Goal: Transaction & Acquisition: Purchase product/service

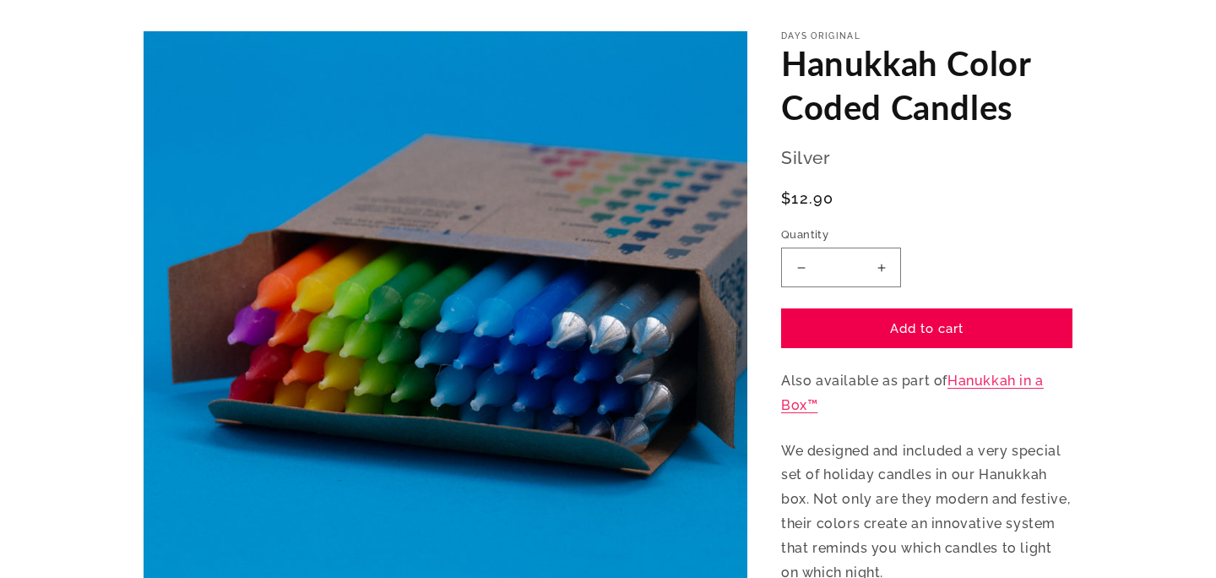
scroll to position [144, 0]
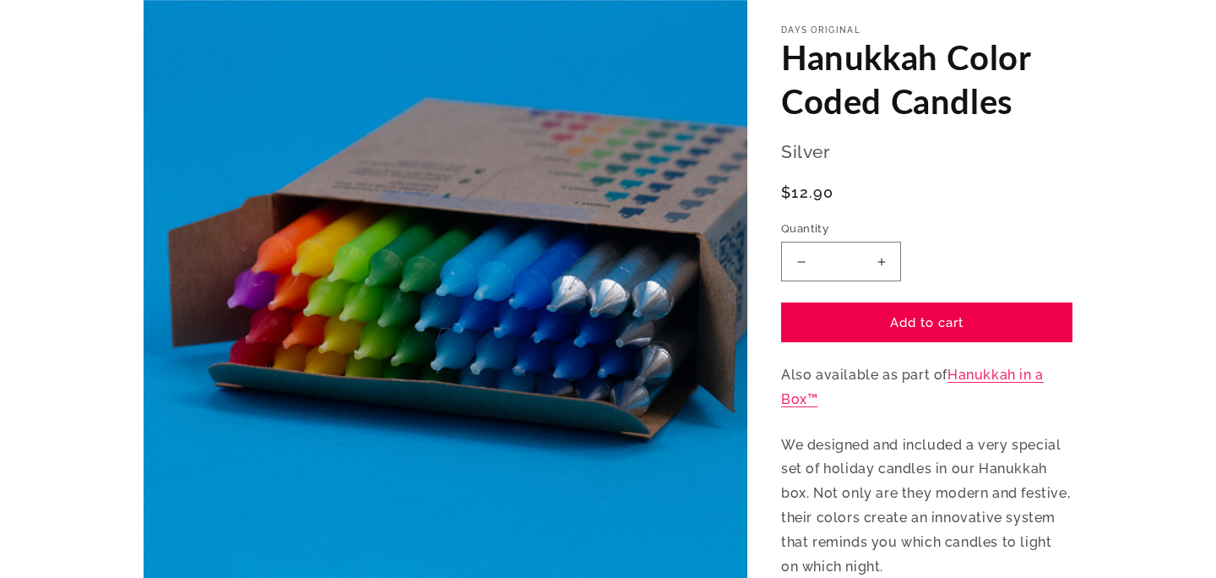
click at [881, 257] on button "Increase quantity for Hanukkah Color Coded Candles" at bounding box center [881, 262] width 38 height 40
type input "*"
click at [927, 318] on button "Add to cart" at bounding box center [926, 322] width 291 height 40
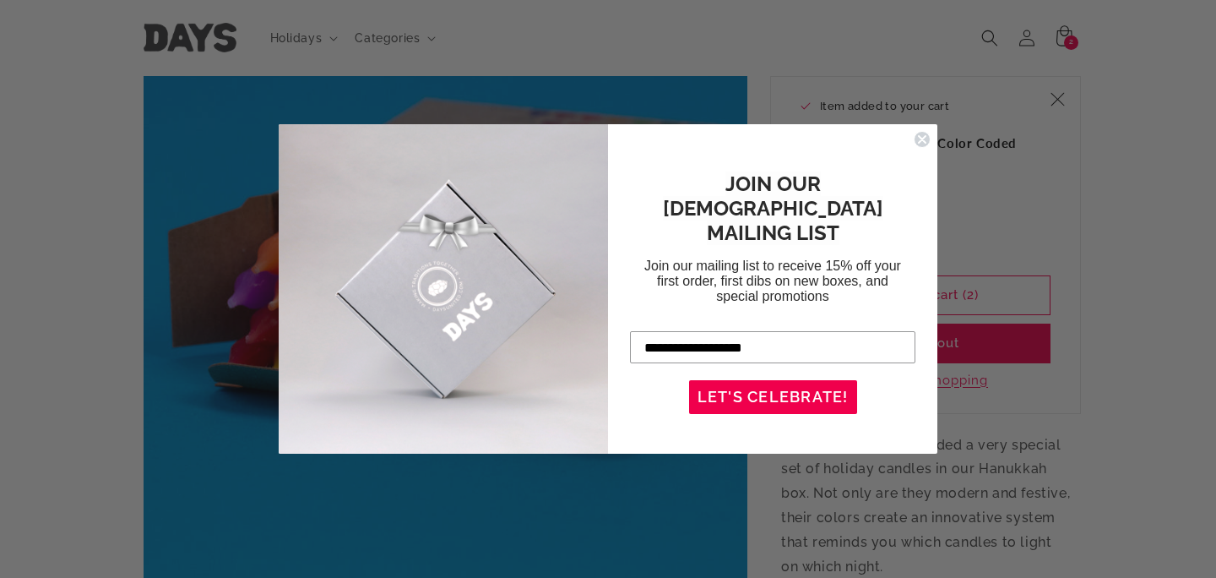
type input "**********"
click at [767, 385] on button "LET'S CELEBRATE!" at bounding box center [773, 397] width 168 height 34
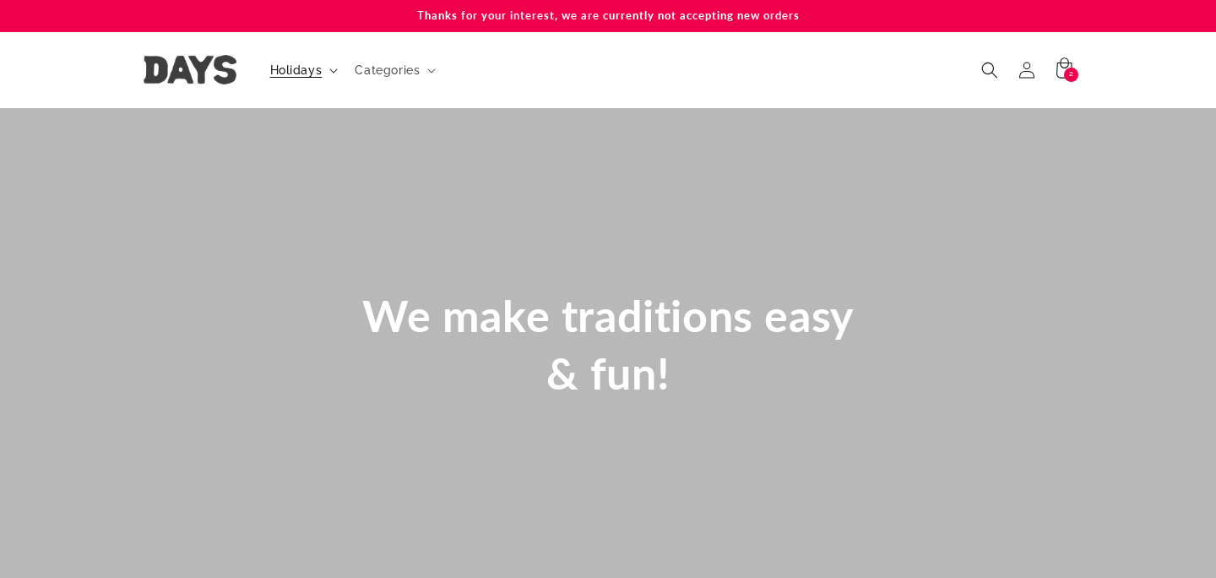
click at [331, 68] on icon at bounding box center [333, 70] width 8 height 5
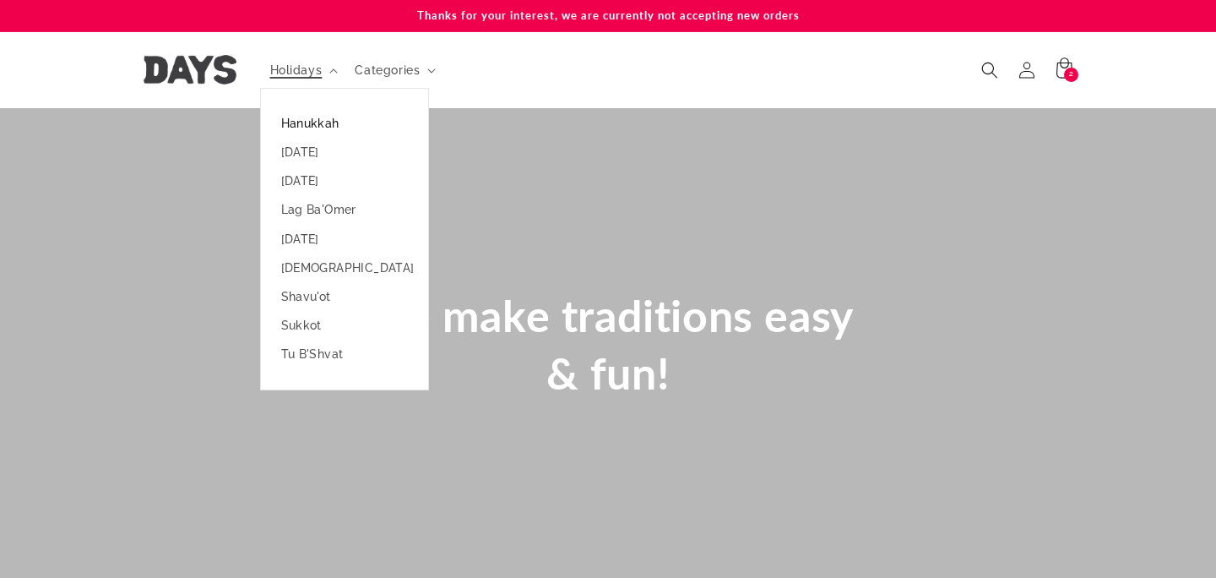
scroll to position [0, 2432]
click at [331, 125] on link "Hanukkah" at bounding box center [344, 123] width 167 height 29
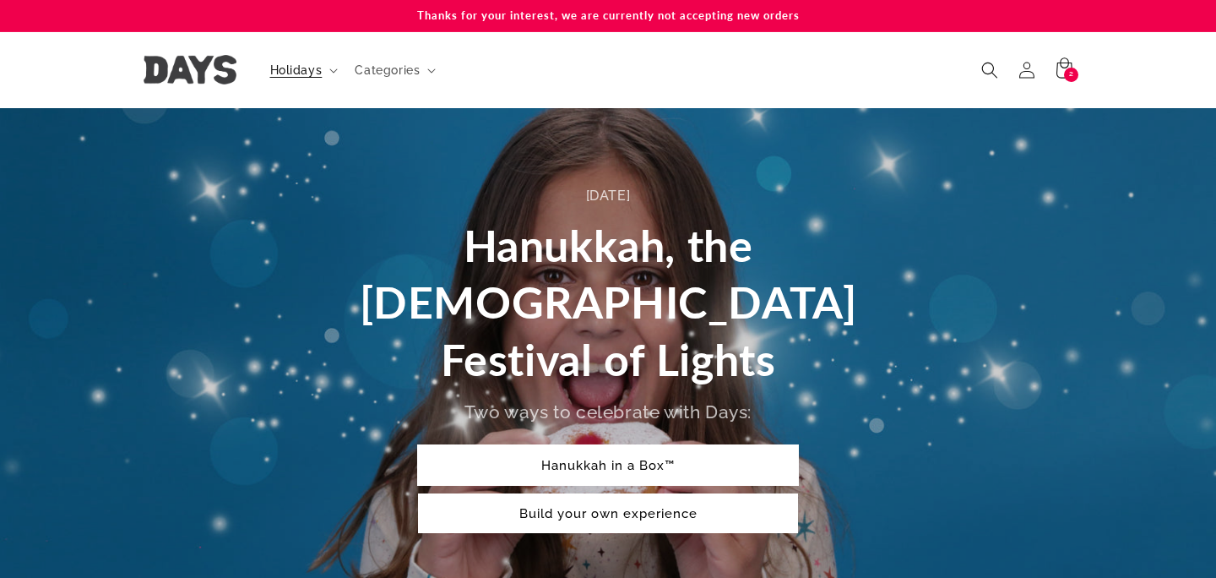
click at [617, 445] on link "Hanukkah in a Box™" at bounding box center [608, 465] width 380 height 40
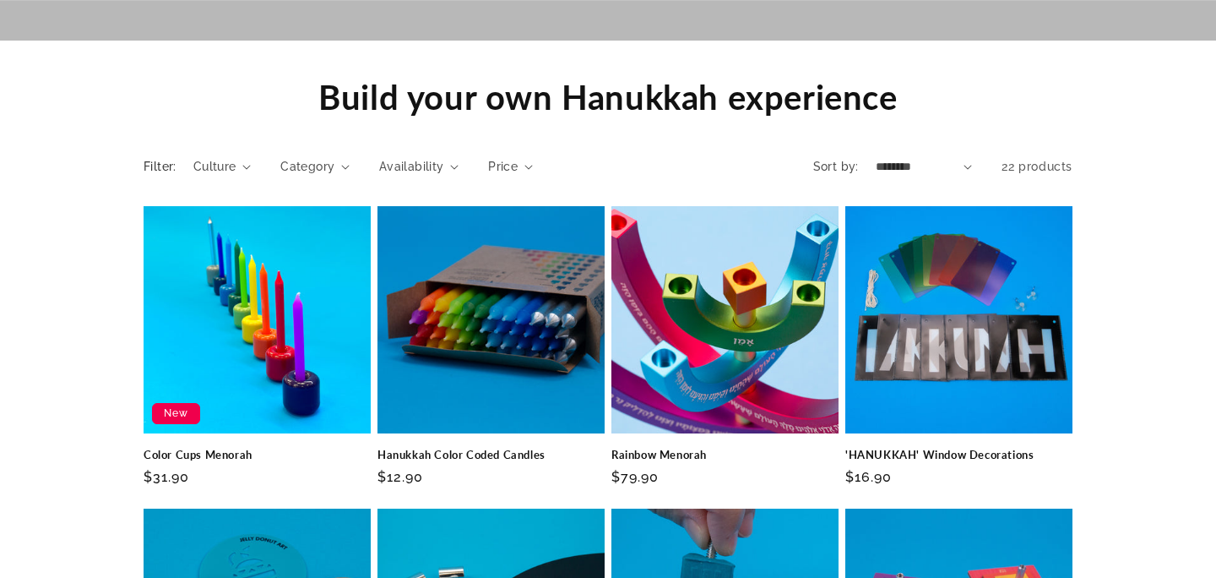
scroll to position [1544, 0]
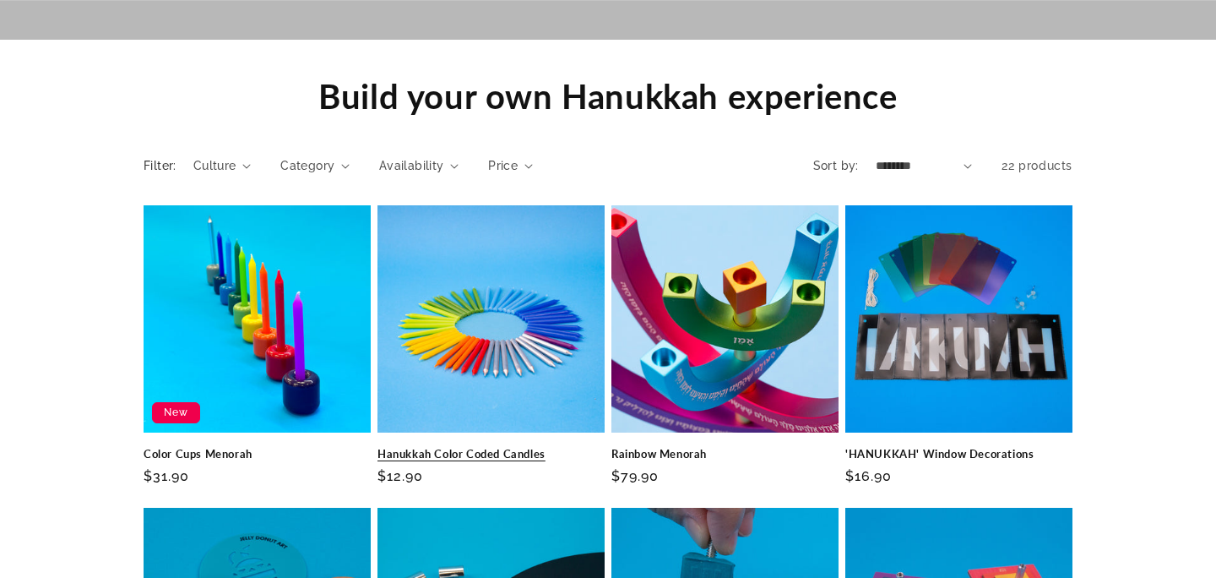
click at [486, 447] on link "Hanukkah Color Coded Candles" at bounding box center [491, 454] width 227 height 14
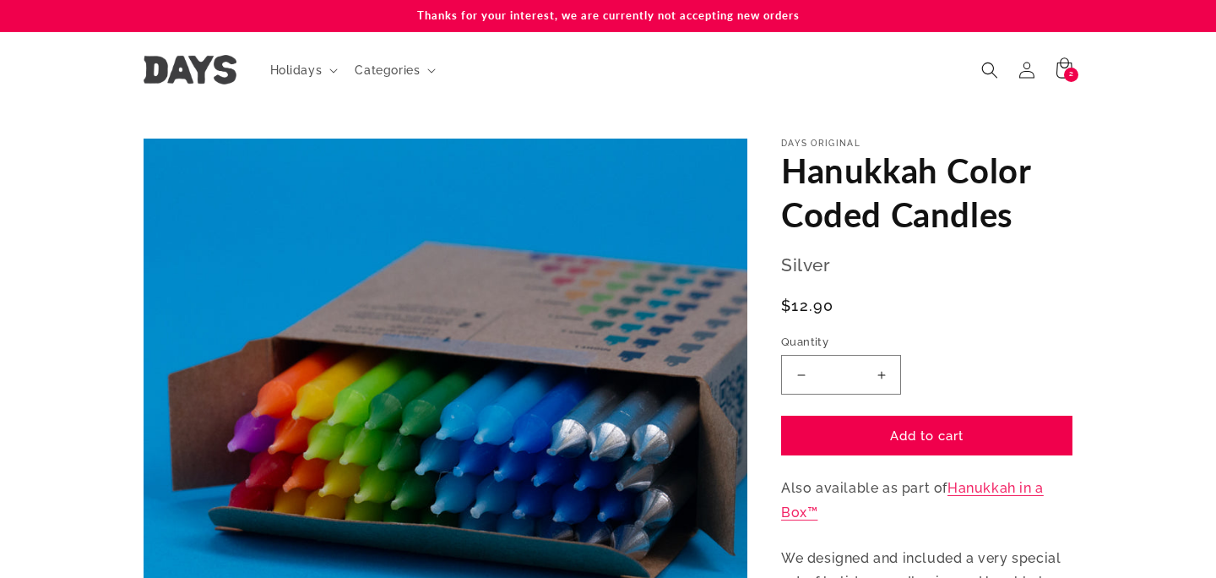
click at [883, 374] on button "Increase quantity for Hanukkah Color Coded Candles" at bounding box center [881, 375] width 38 height 40
type input "*"
click at [912, 430] on button "Add to cart" at bounding box center [926, 436] width 291 height 40
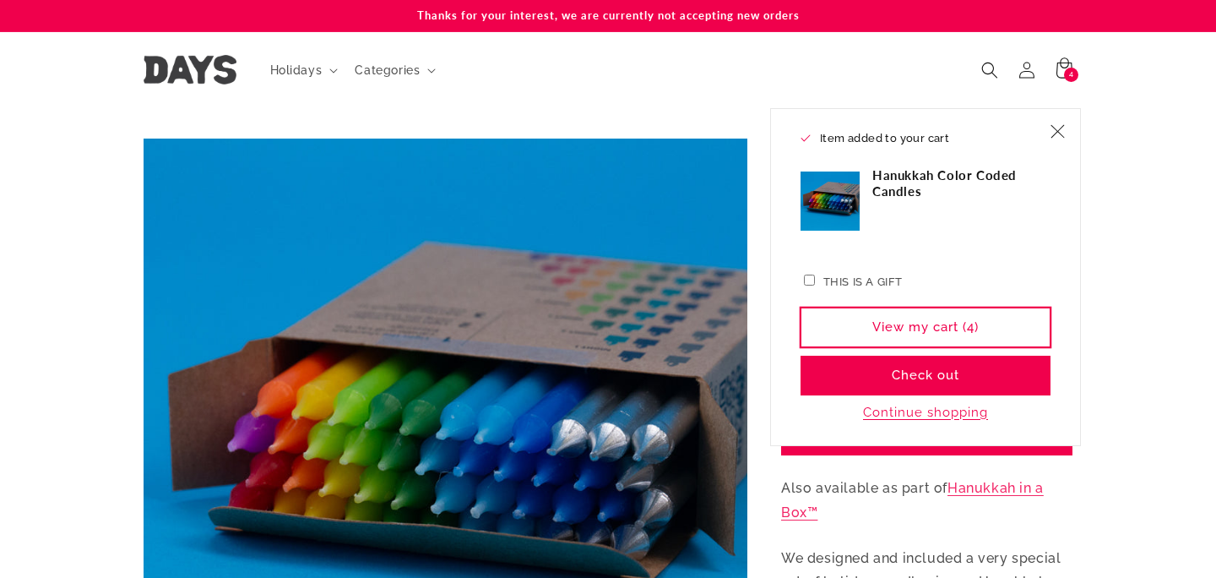
click at [927, 325] on link "View my cart (4)" at bounding box center [926, 327] width 250 height 40
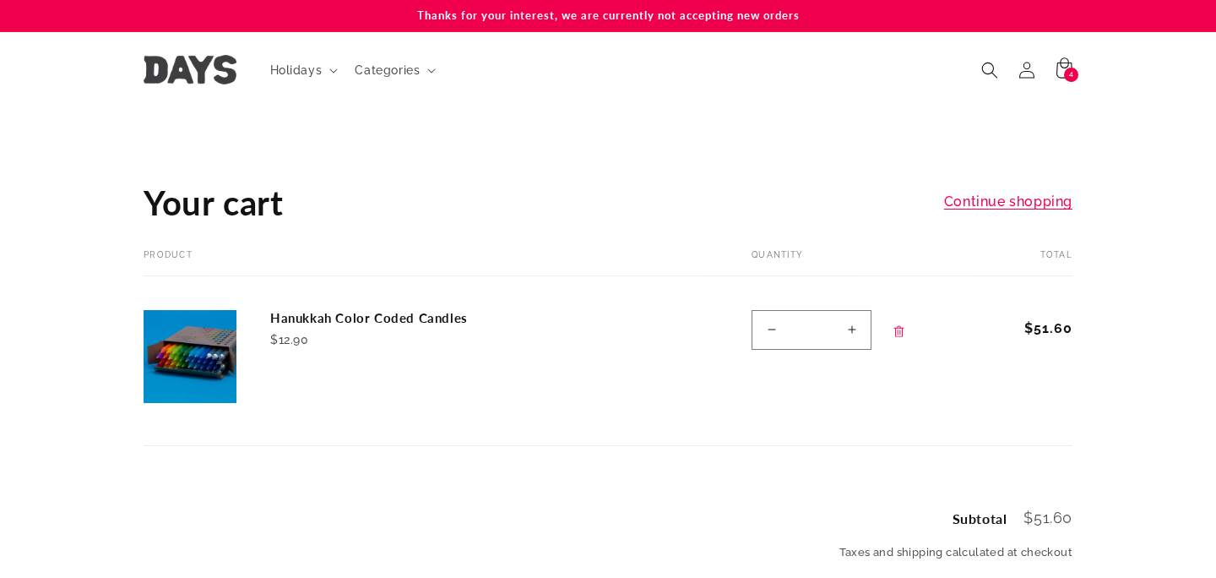
click at [769, 332] on button "Decrease quantity for Hanukkah Color Coded Candles" at bounding box center [772, 330] width 38 height 40
type input "*"
click at [769, 332] on form "Your cart Product Total Quantity Total Hanukkah Color Coded Candles $12.90 $51.…" at bounding box center [608, 348] width 929 height 196
click at [769, 325] on button "Decrease quantity for Hanukkah Color Coded Candles" at bounding box center [772, 330] width 38 height 40
type input "*"
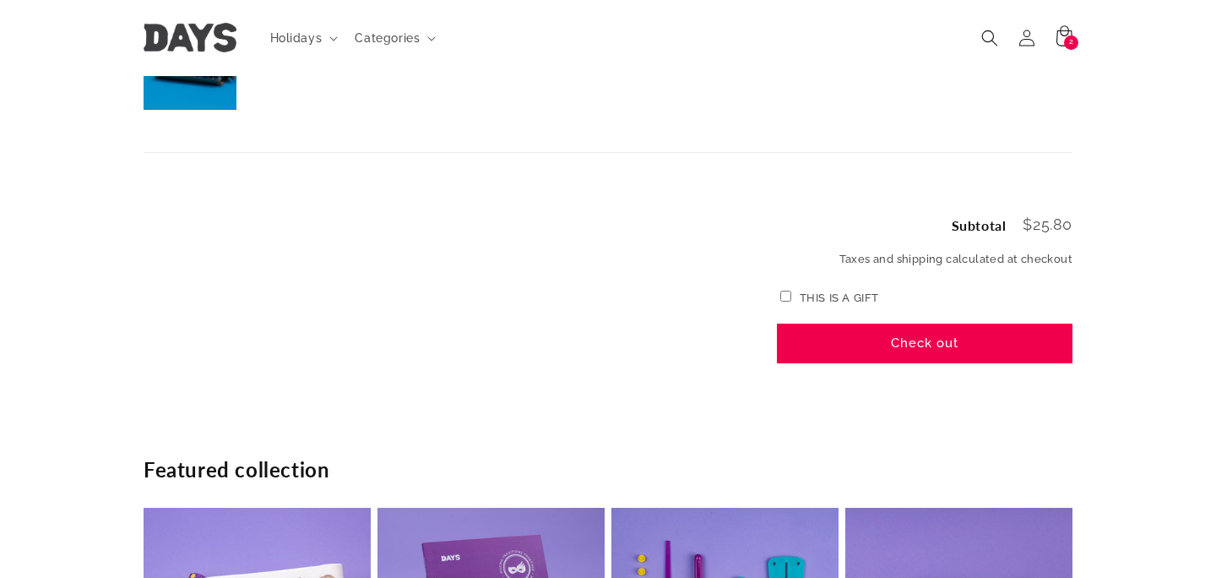
scroll to position [293, 0]
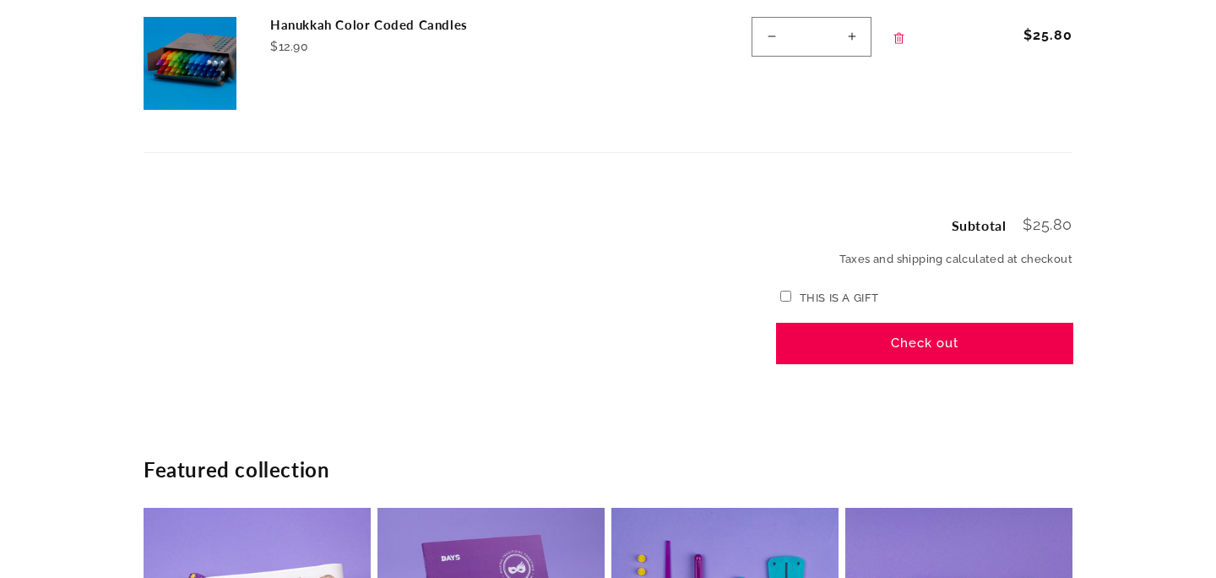
click at [922, 343] on button "Check out" at bounding box center [925, 343] width 296 height 40
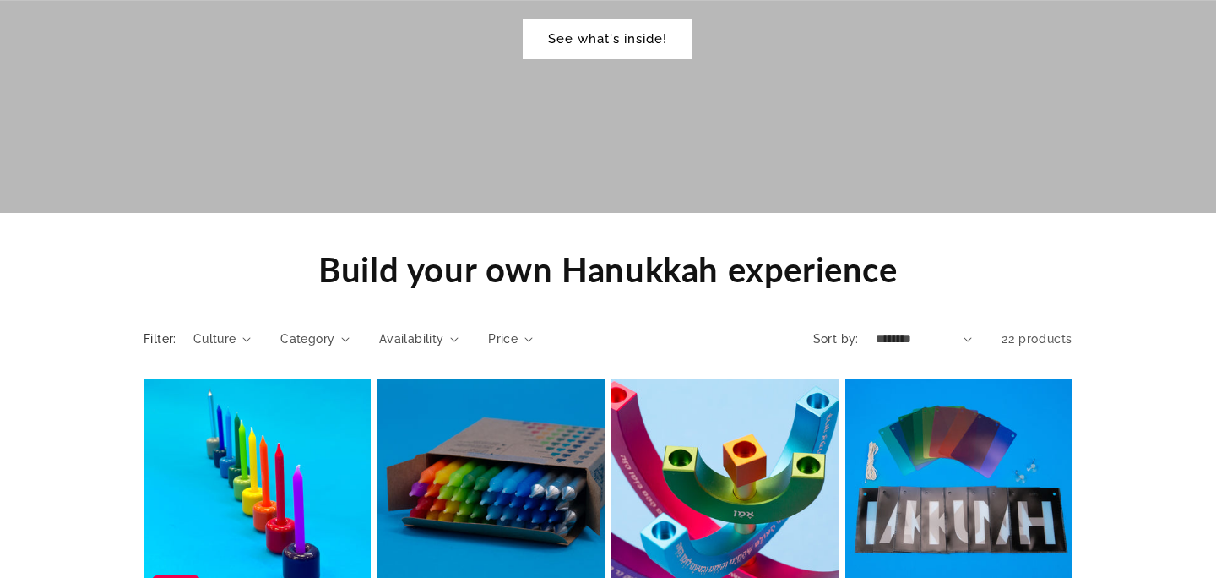
scroll to position [1544, 0]
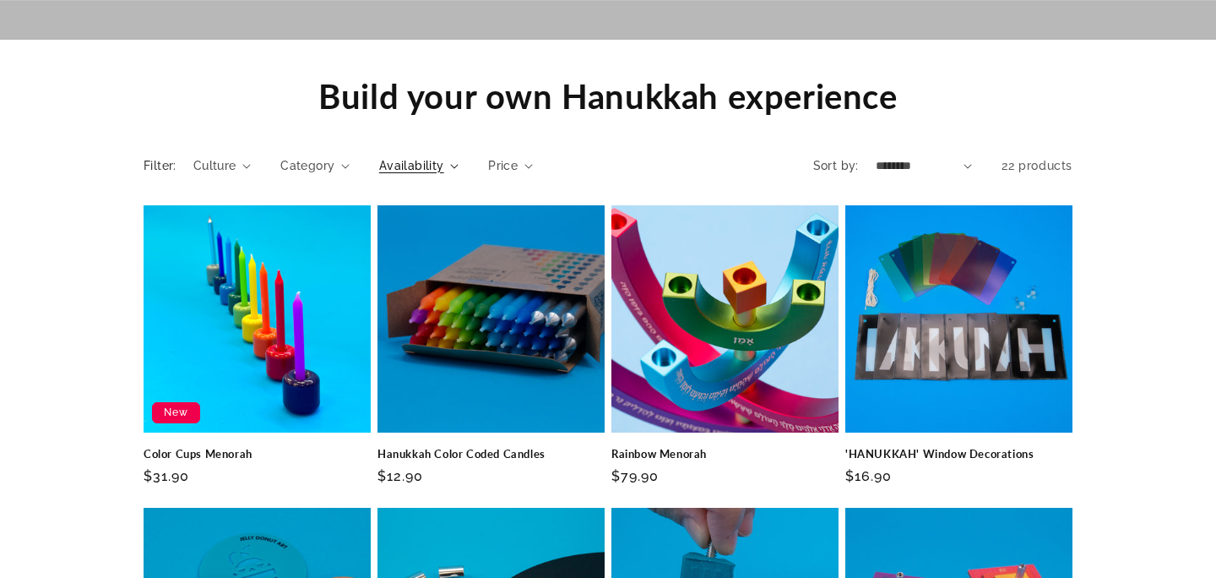
click at [393, 157] on span "Availability" at bounding box center [411, 166] width 65 height 18
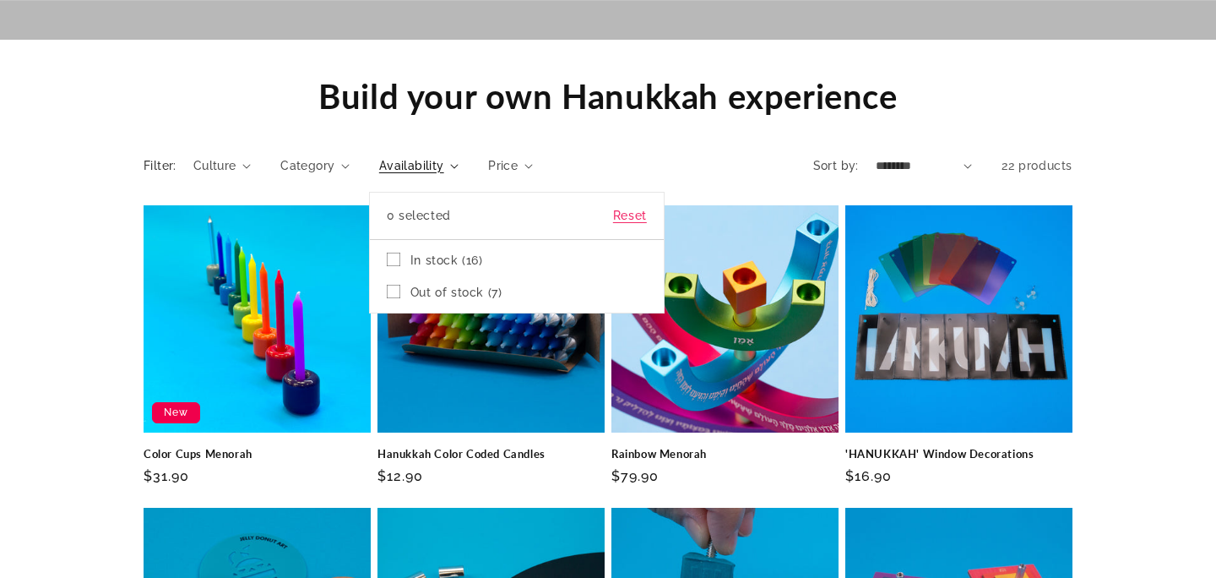
click at [379, 157] on summary "Availability" at bounding box center [418, 166] width 79 height 18
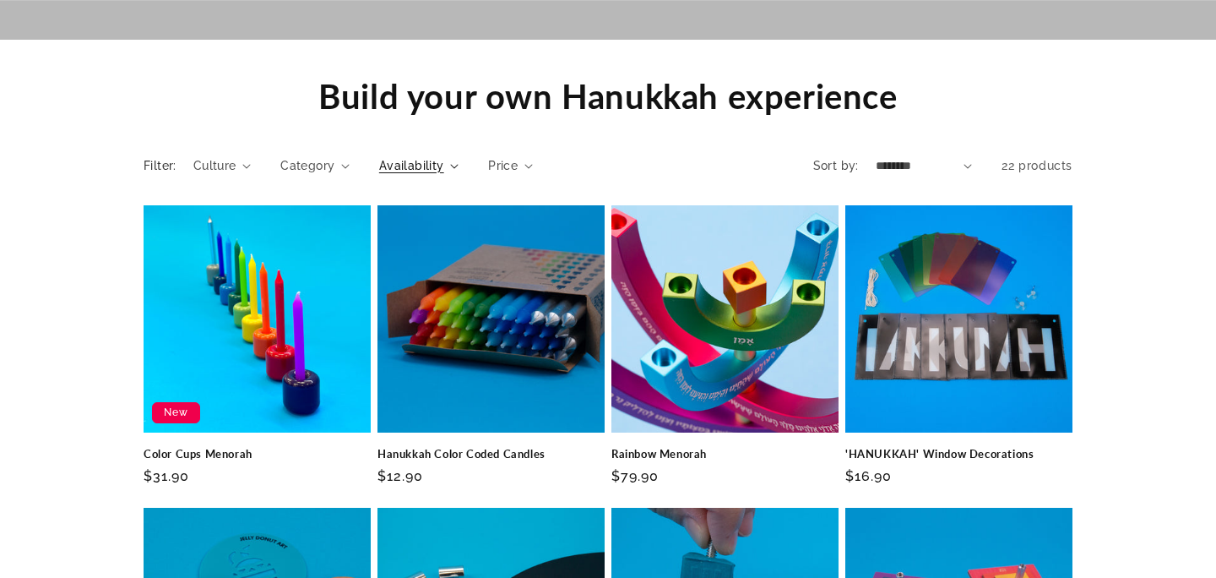
click at [228, 157] on span "Culture" at bounding box center [214, 166] width 43 height 18
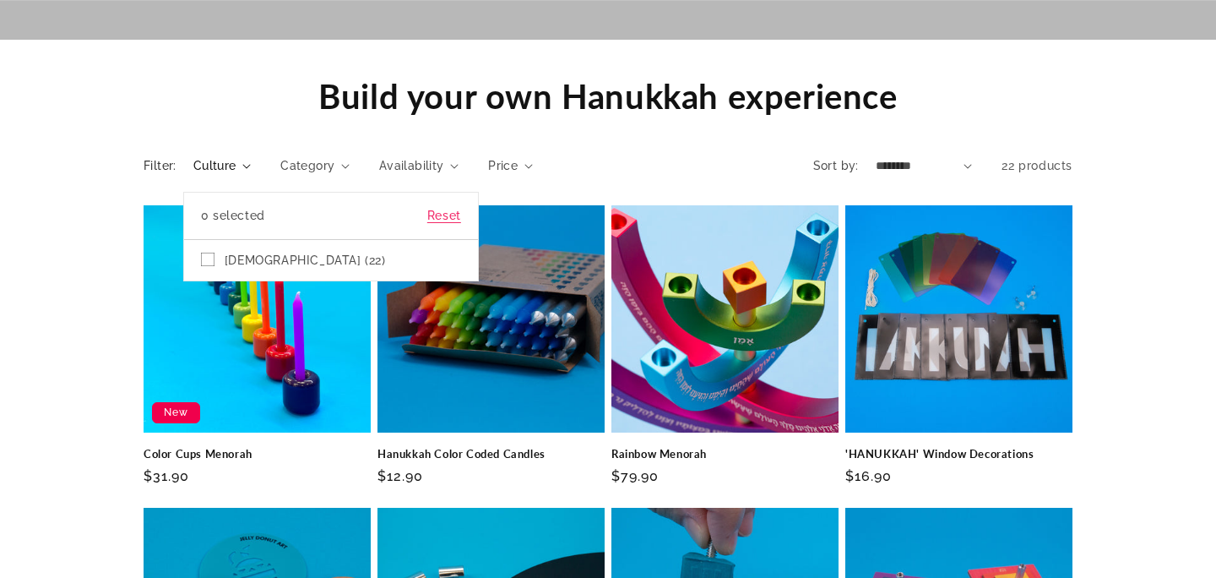
click at [264, 244] on label "Jewish (22) Jewish (22 products)" at bounding box center [331, 260] width 260 height 32
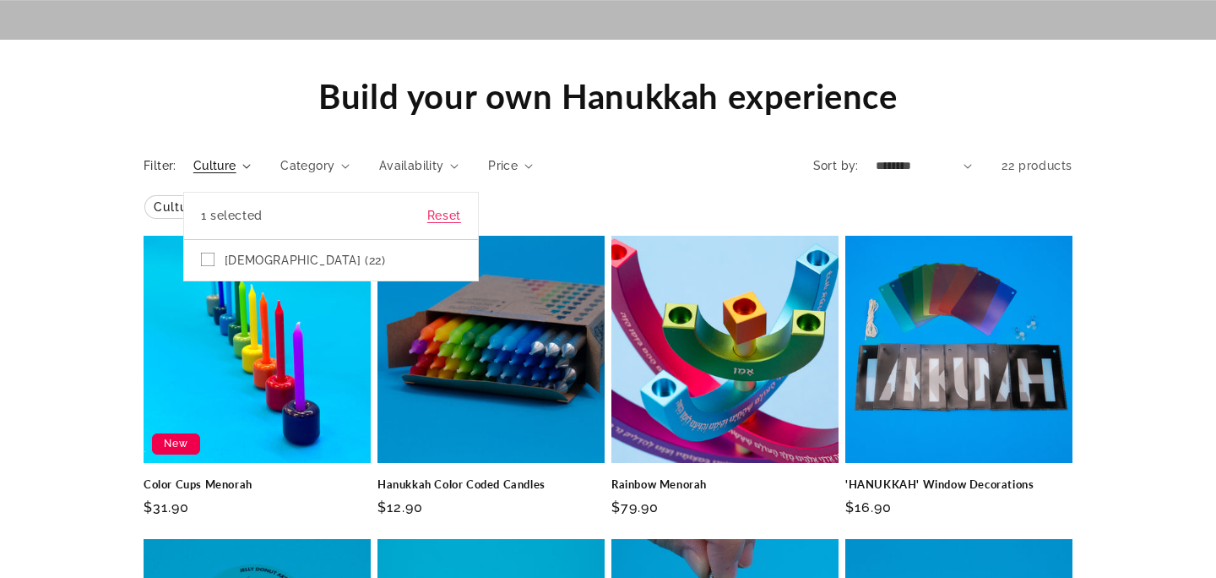
click at [251, 175] on summary "Culture" at bounding box center [221, 166] width 57 height 18
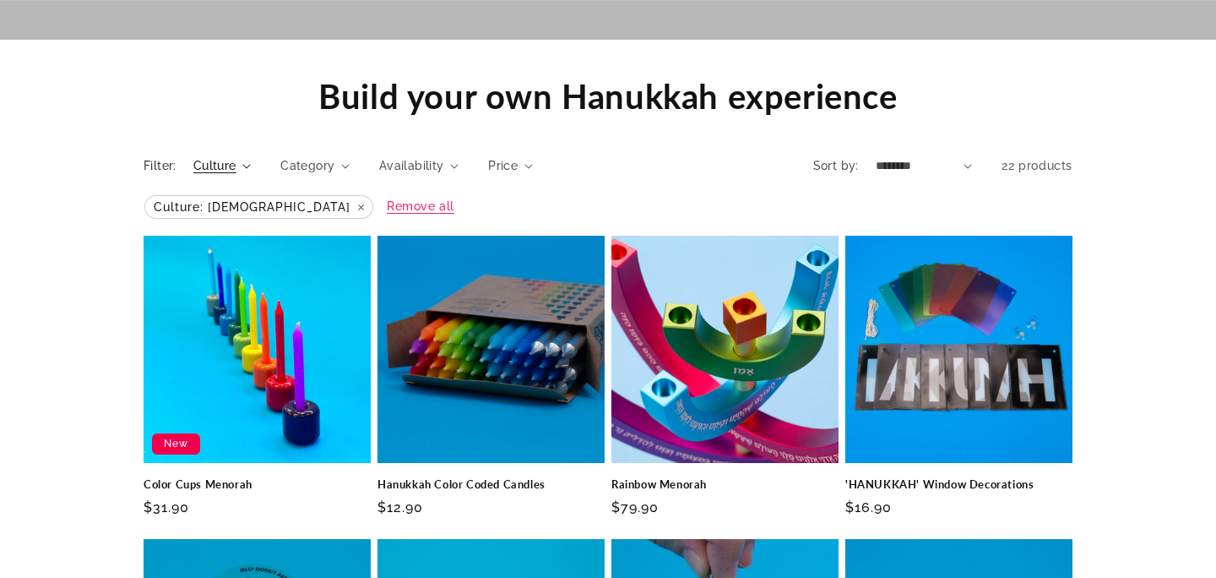
click at [722, 477] on link "Rainbow Menorah" at bounding box center [724, 484] width 227 height 14
